Goal: Book appointment/travel/reservation

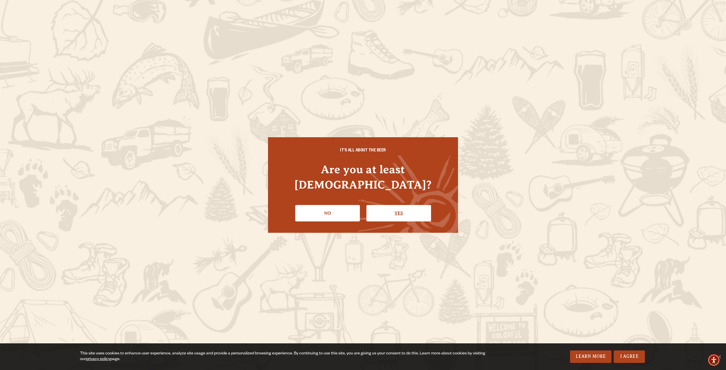
click at [382, 210] on link "Yes" at bounding box center [398, 213] width 65 height 16
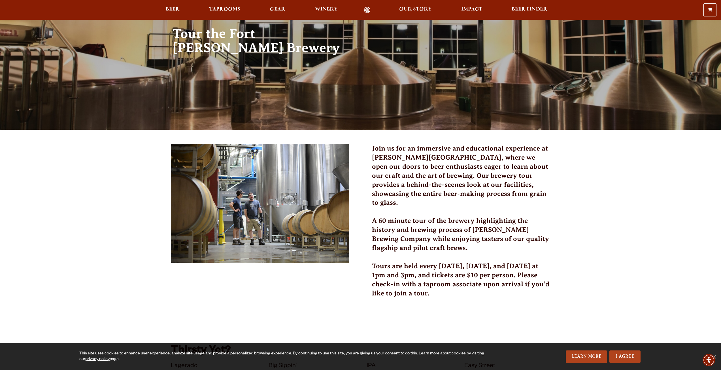
scroll to position [57, 0]
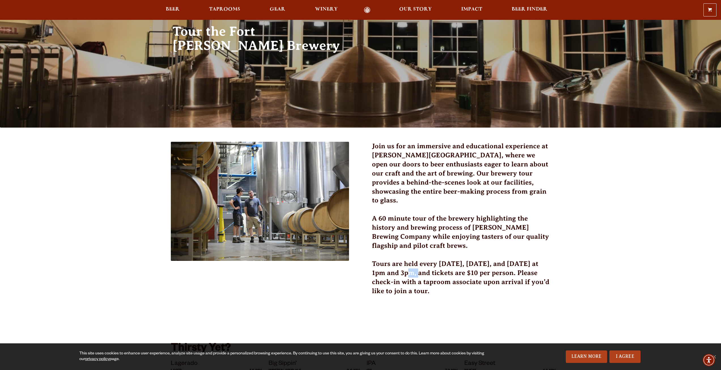
drag, startPoint x: 402, startPoint y: 263, endPoint x: 412, endPoint y: 265, distance: 10.2
click at [412, 265] on h3 "Tours are held every [DATE], [DATE], and [DATE] at 1pm and 3pm, and tickets are…" at bounding box center [461, 280] width 179 height 43
drag, startPoint x: 402, startPoint y: 263, endPoint x: 410, endPoint y: 262, distance: 8.3
click at [410, 262] on h3 "Tours are held every [DATE], [DATE], and [DATE] at 1pm and 3pm, and tickets are…" at bounding box center [461, 280] width 179 height 43
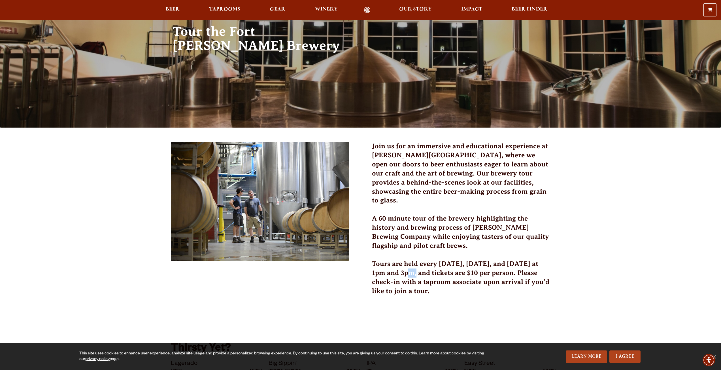
click at [410, 262] on h3 "Tours are held every [DATE], [DATE], and [DATE] at 1pm and 3pm, and tickets are…" at bounding box center [461, 280] width 179 height 43
drag, startPoint x: 401, startPoint y: 262, endPoint x: 414, endPoint y: 263, distance: 13.3
click at [414, 263] on h3 "Tours are held every [DATE], [DATE], and [DATE] at 1pm and 3pm, and tickets are…" at bounding box center [461, 280] width 179 height 43
click at [491, 259] on h3 "Tours are held every [DATE], [DATE], and [DATE] at 1pm and 3pm, and tickets are…" at bounding box center [461, 280] width 179 height 43
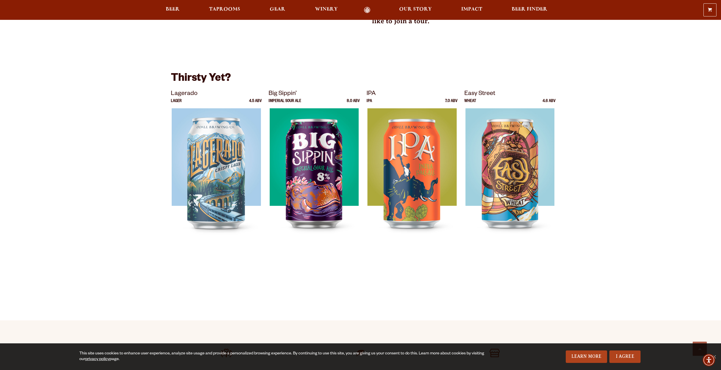
scroll to position [340, 0]
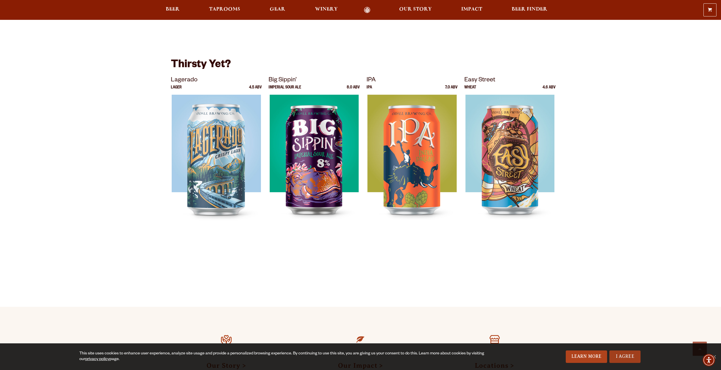
click at [636, 359] on link "I Agree" at bounding box center [625, 356] width 31 height 12
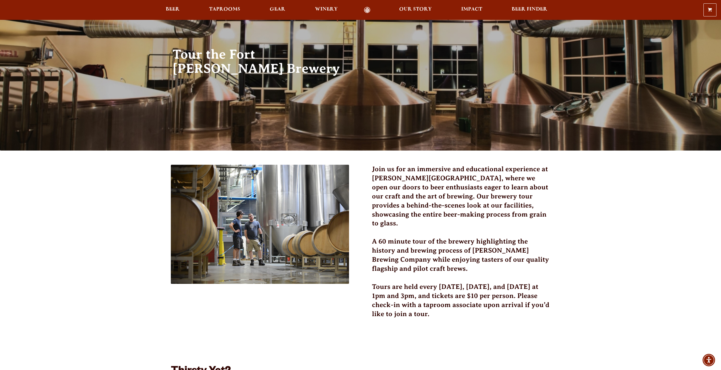
scroll to position [0, 0]
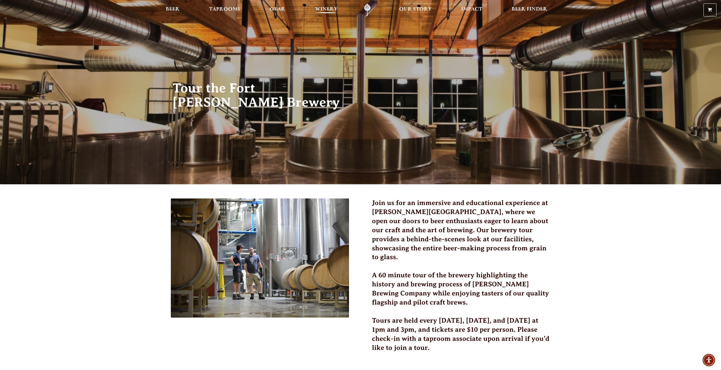
click at [322, 9] on span "Winery" at bounding box center [326, 9] width 23 height 5
